Goal: Book appointment/travel/reservation

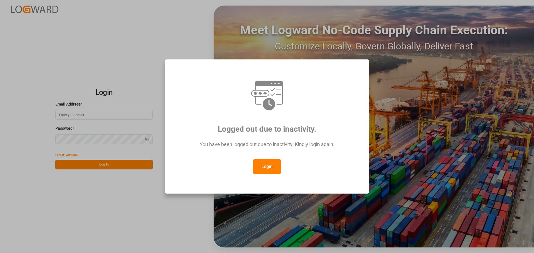
click at [265, 167] on button "Login" at bounding box center [267, 166] width 28 height 15
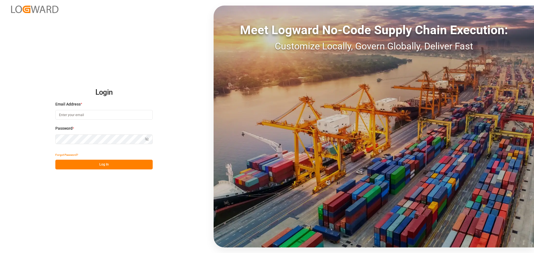
click at [90, 114] on input at bounding box center [103, 115] width 97 height 10
type input "[PERSON_NAME][EMAIL_ADDRESS][DOMAIN_NAME]"
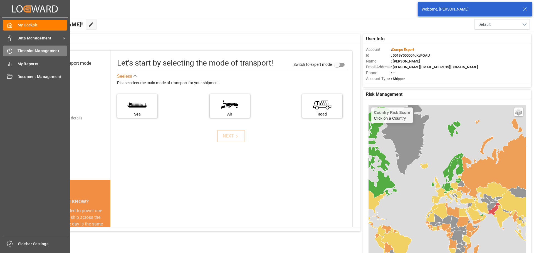
click at [13, 51] on div "Timeslot Management Timeslot Management" at bounding box center [35, 51] width 64 height 11
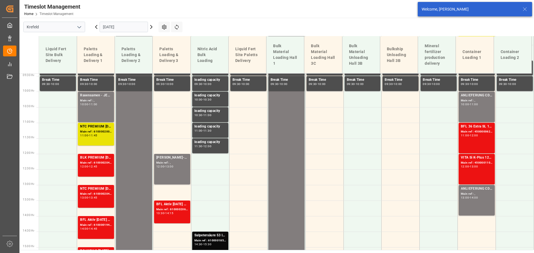
scroll to position [294, 0]
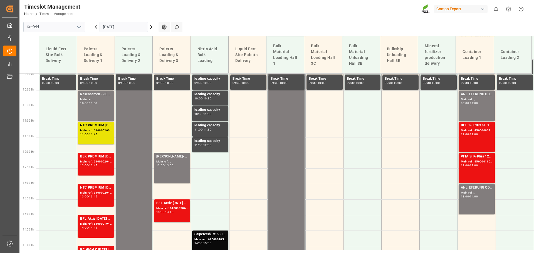
click at [112, 30] on input "[DATE]" at bounding box center [124, 27] width 48 height 11
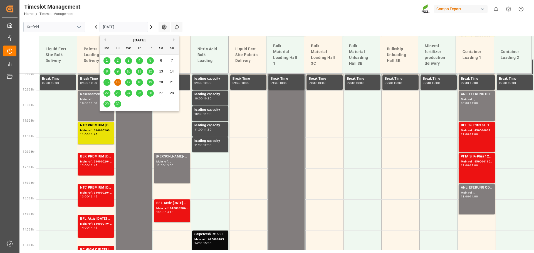
click at [130, 81] on span "17" at bounding box center [129, 82] width 4 height 4
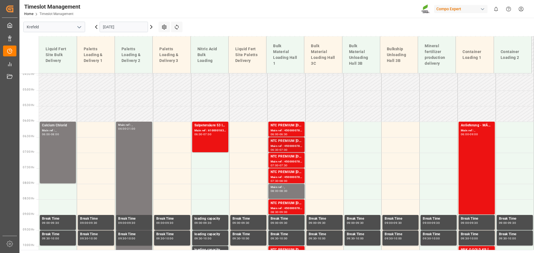
scroll to position [139, 0]
click at [280, 141] on div "NTC PREMIUM [DATE]+3+TE BULK" at bounding box center [287, 141] width 32 height 6
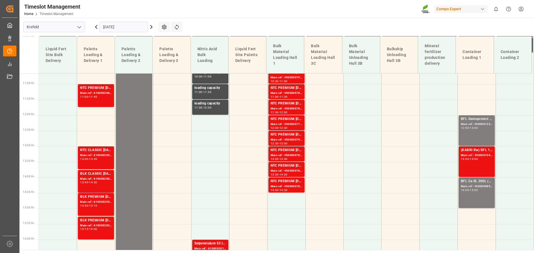
scroll to position [333, 0]
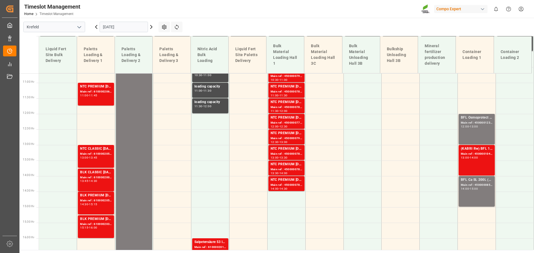
click at [113, 26] on input "[DATE]" at bounding box center [124, 27] width 48 height 11
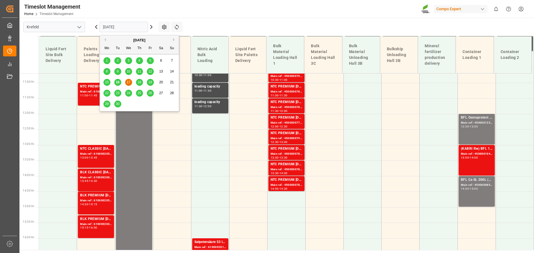
click at [119, 82] on span "16" at bounding box center [118, 82] width 4 height 4
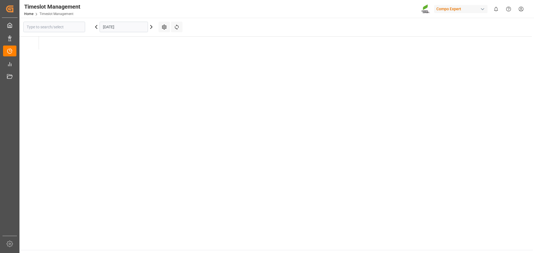
type input "Krefeld"
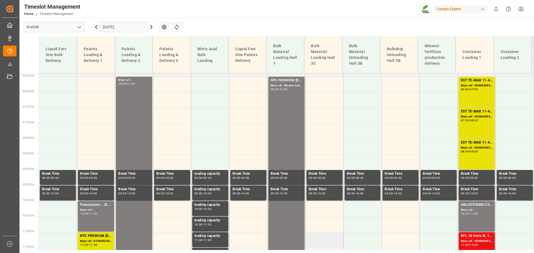
scroll to position [183, 0]
click at [125, 23] on input "[DATE]" at bounding box center [124, 27] width 48 height 11
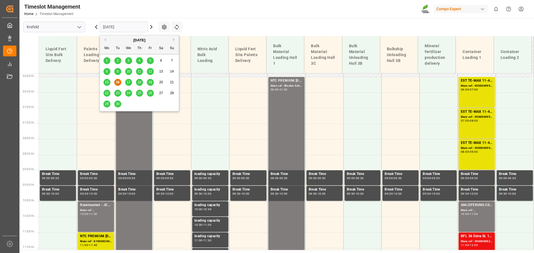
click at [130, 83] on span "17" at bounding box center [129, 82] width 4 height 4
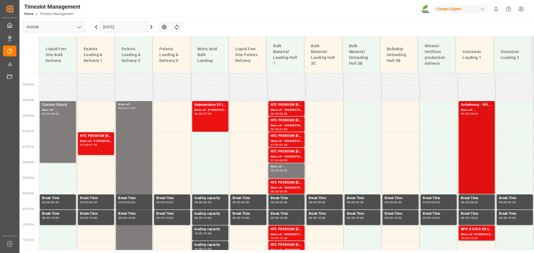
scroll to position [159, 0]
click at [465, 132] on div "Anlieferung - MÄULER - BFL Kelp LG1 IBC 1000L (KRE) (Algenextrakt) Main ref : ,…" at bounding box center [477, 148] width 32 height 91
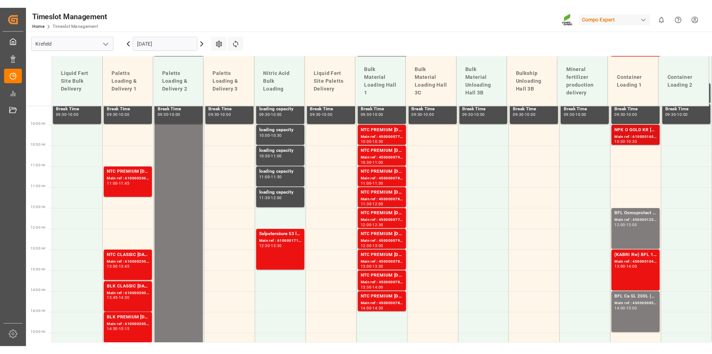
scroll to position [298, 0]
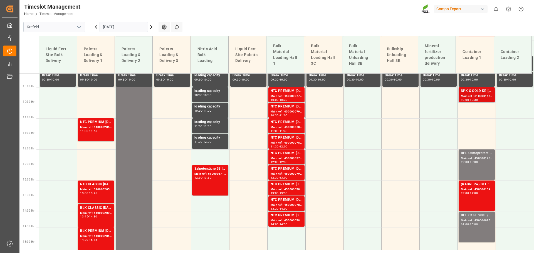
click at [473, 94] on div "Main ref : 6100001653, 2000001326" at bounding box center [477, 96] width 32 height 5
click at [479, 163] on div "12:00 - 13:00" at bounding box center [477, 162] width 32 height 3
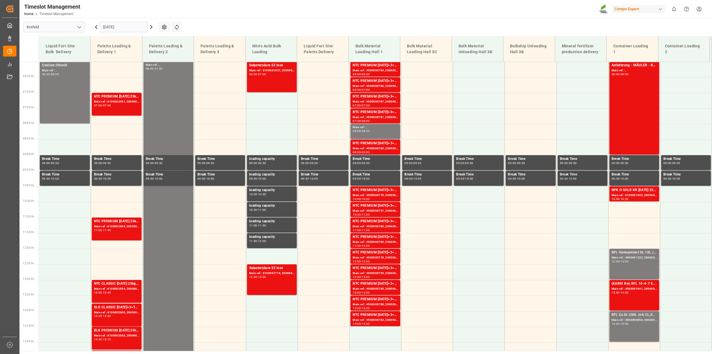
scroll to position [187, 0]
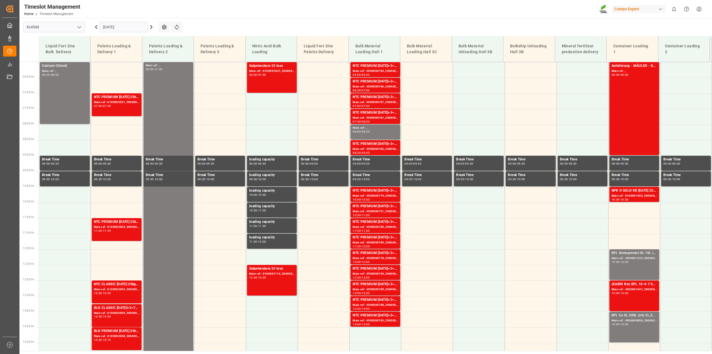
click at [534, 253] on div "13:00" at bounding box center [625, 261] width 8 height 3
click at [534, 253] on div "Main ref : 4500001041, 2000000776" at bounding box center [634, 289] width 45 height 5
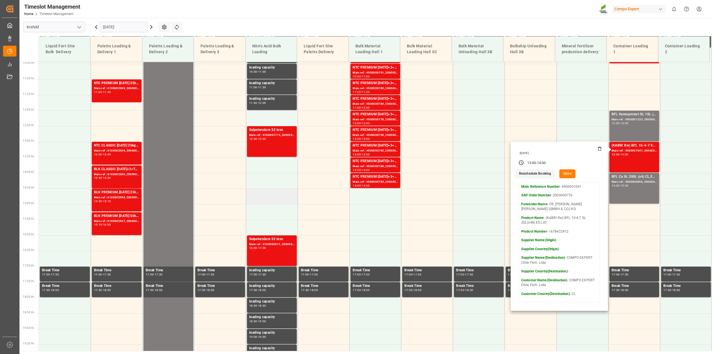
scroll to position [326, 0]
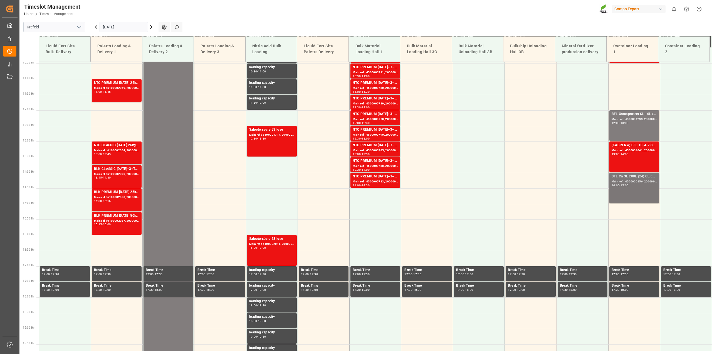
click at [534, 183] on div "Main ref : 4500000856, 2000000727" at bounding box center [634, 181] width 45 height 5
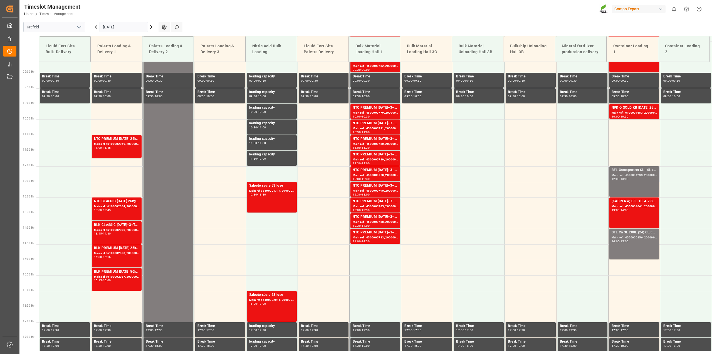
scroll to position [270, 0]
click at [534, 177] on div "Main ref : 4500001233, 2000000119" at bounding box center [634, 175] width 45 height 5
click at [534, 205] on div "Main ref : 4500001041, 2000000776" at bounding box center [634, 206] width 45 height 5
click at [534, 233] on div "BFL Ca SL 200L (x4) CL,ES,LAT MTO;VITA RZ O 1000L IBC MTO" at bounding box center [634, 232] width 45 height 6
